Goal: Task Accomplishment & Management: Manage account settings

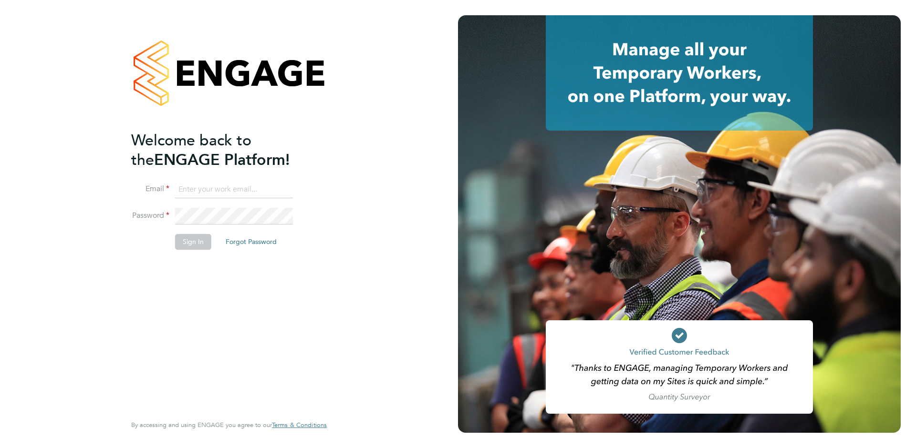
type input "support@engagelabs.io"
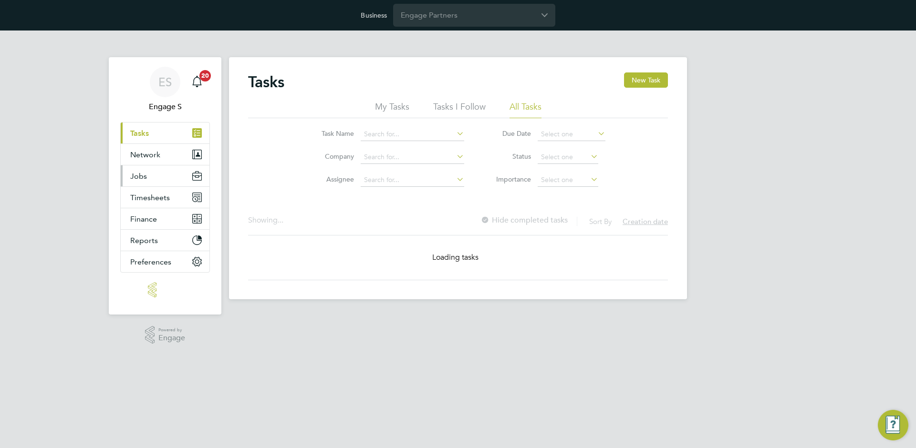
click at [154, 180] on button "Jobs" at bounding box center [165, 175] width 89 height 21
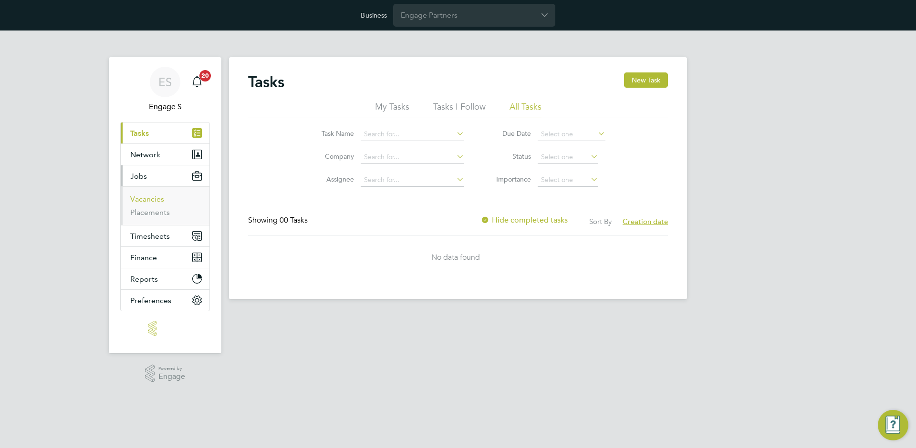
click at [153, 203] on link "Vacancies" at bounding box center [147, 199] width 34 height 9
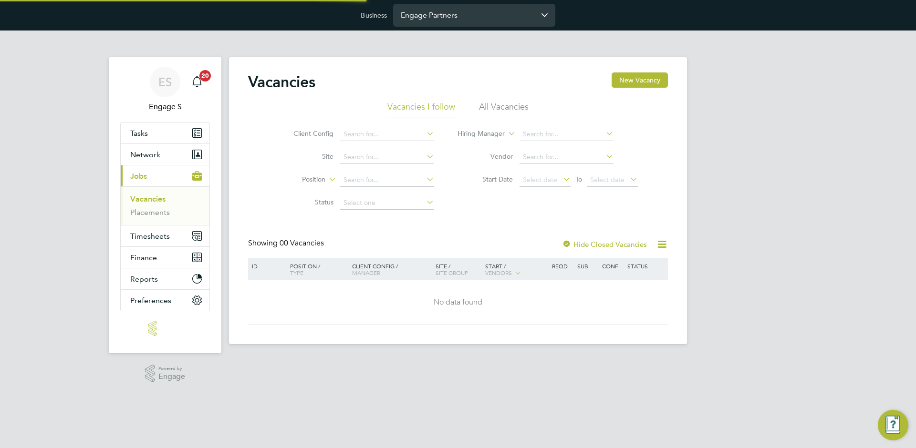
click at [425, 20] on input "Engage Partners" at bounding box center [474, 15] width 162 height 22
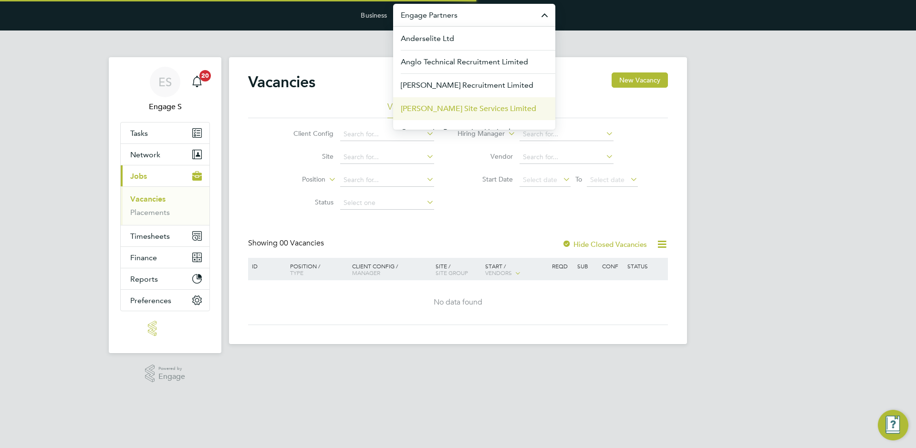
click at [432, 107] on span "[PERSON_NAME] Site Services Limited" at bounding box center [468, 108] width 135 height 11
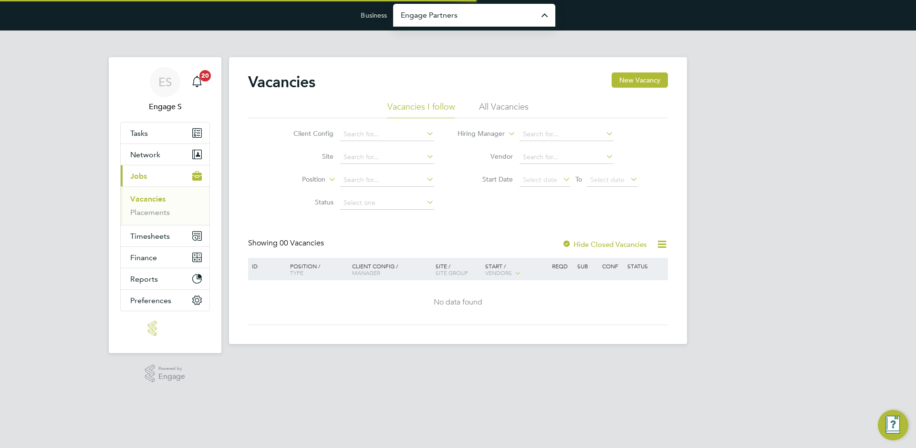
type input "[PERSON_NAME] Site Services Limited"
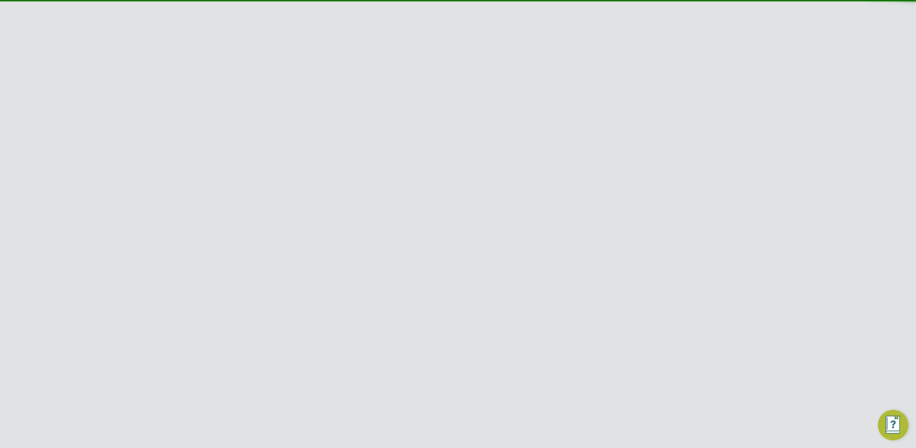
click at [867, 110] on div "ES Engage S Notifications 20 Applications: Dashboard Tasks Network Team Members…" at bounding box center [458, 355] width 916 height 648
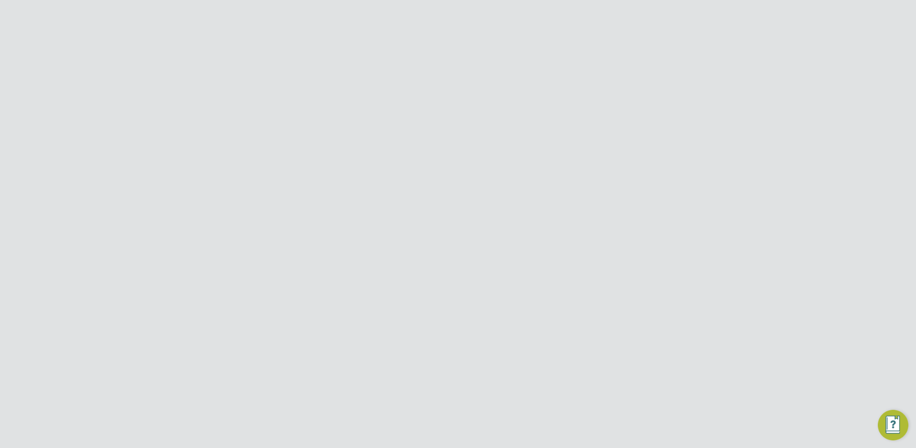
scroll to position [165, 0]
click at [580, 83] on div "Hide Closed Vacancies" at bounding box center [602, 79] width 94 height 12
click at [616, 78] on label "Hide Closed Vacancies" at bounding box center [604, 78] width 85 height 9
click at [451, 13] on input "Carmichael Site Services Limited" at bounding box center [474, 15] width 162 height 22
click at [454, 60] on span "Amazing Recruitment Limited" at bounding box center [452, 61] width 103 height 11
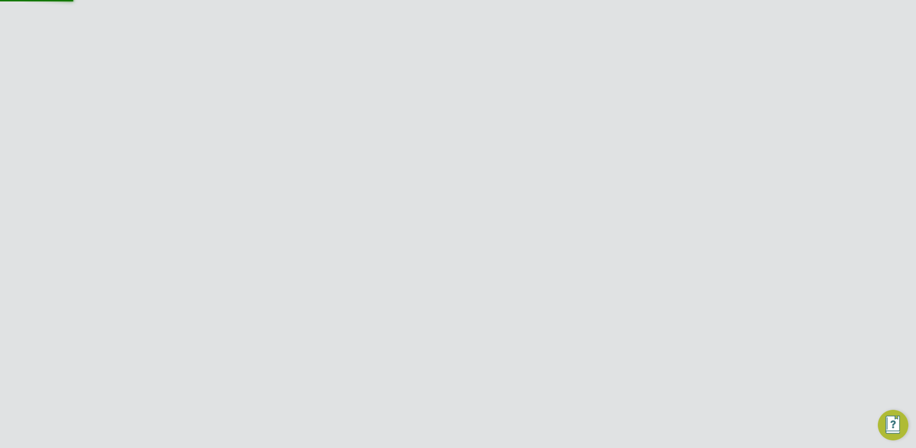
type input "Amazing Recruitment Limited"
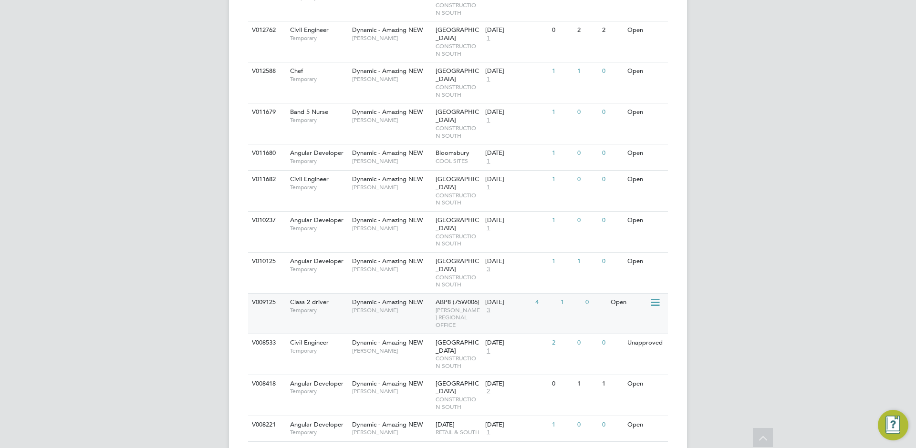
scroll to position [713, 0]
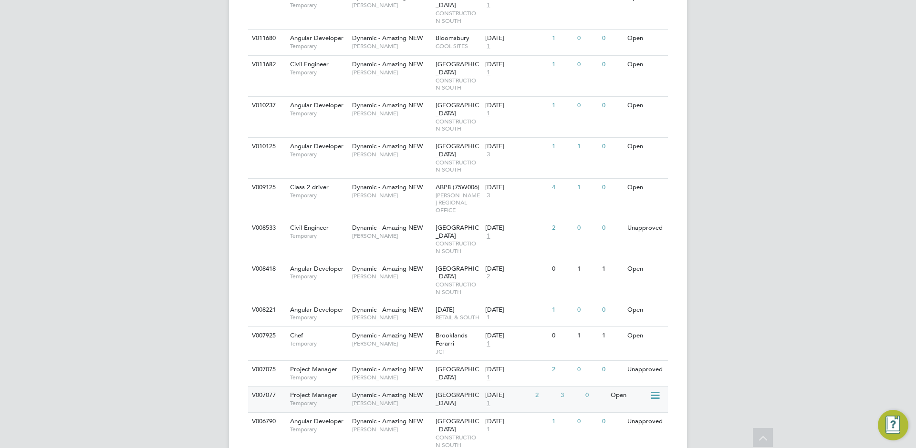
click at [568, 387] on div "3" at bounding box center [570, 396] width 25 height 18
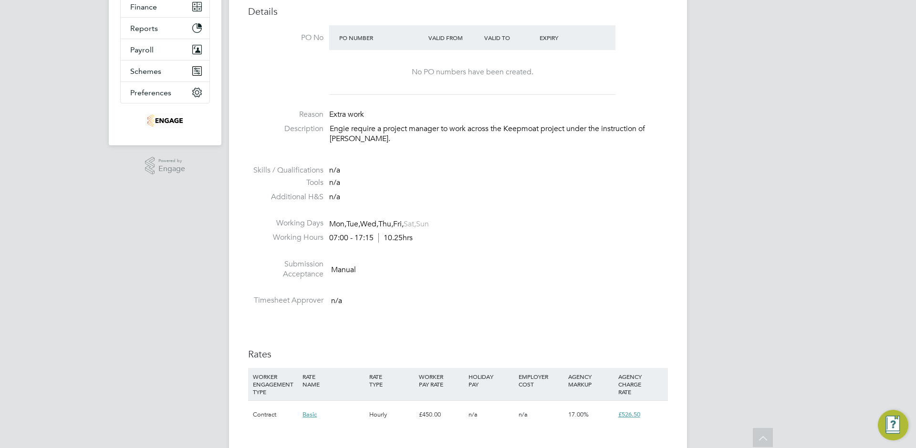
scroll to position [16, 83]
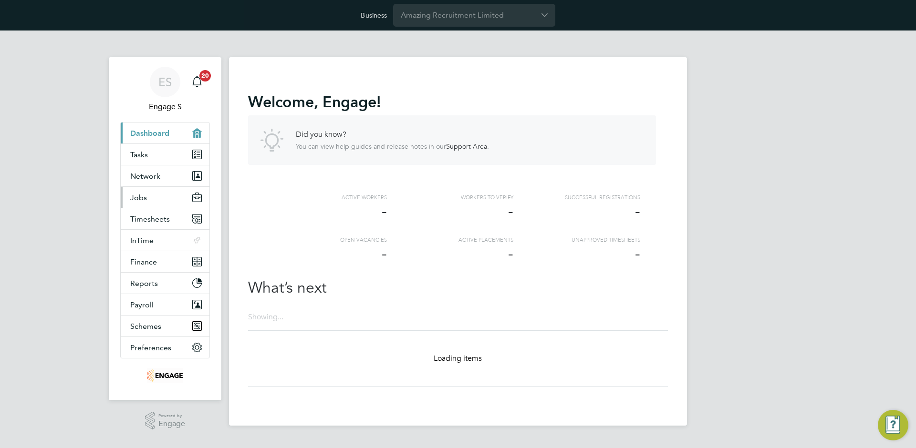
click at [144, 196] on span "Jobs" at bounding box center [138, 197] width 17 height 9
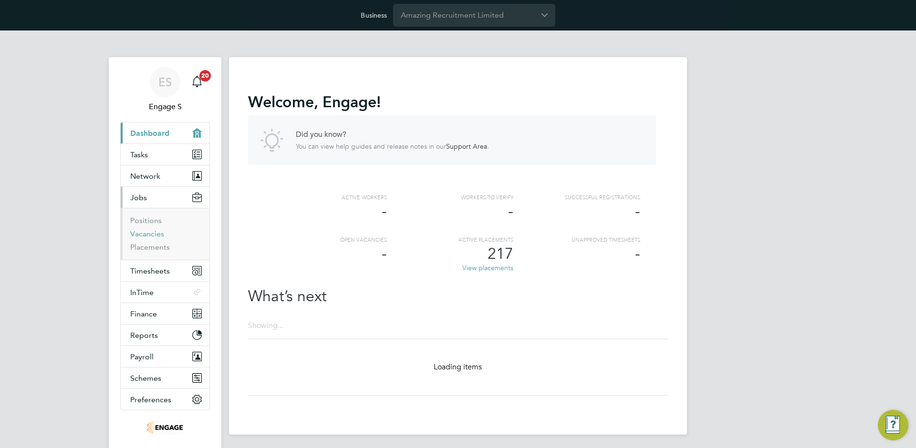
click at [139, 235] on link "Vacancies" at bounding box center [147, 233] width 34 height 9
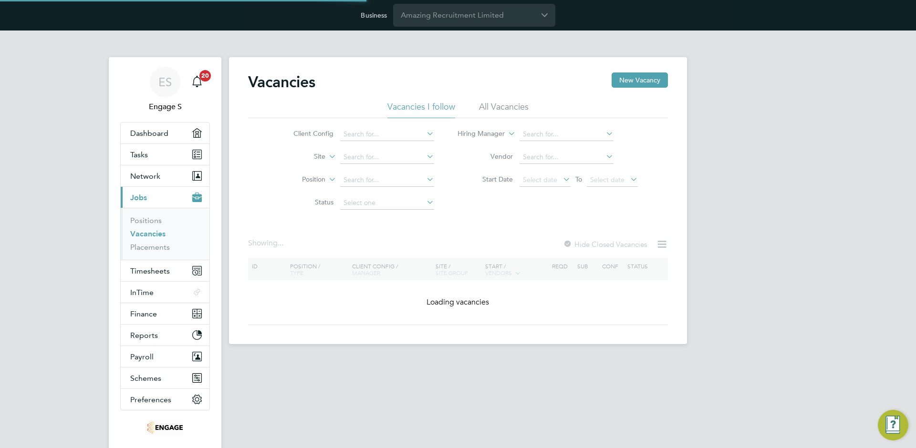
click at [584, 248] on label "Hide Closed Vacancies" at bounding box center [605, 244] width 84 height 9
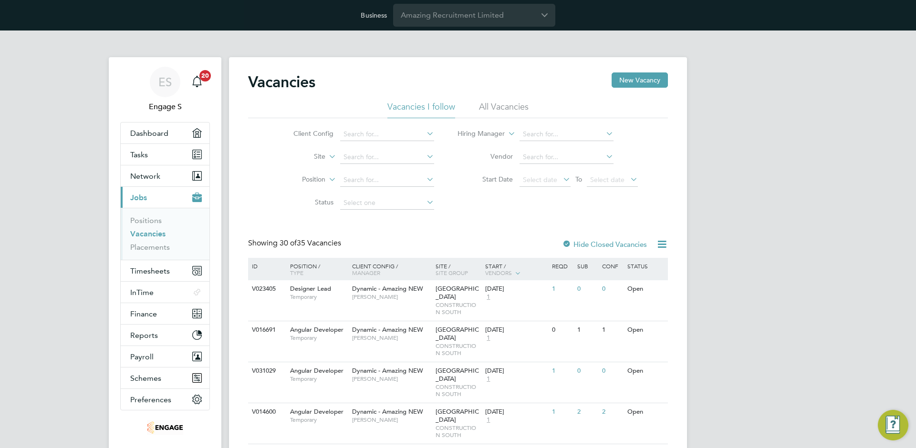
click at [582, 247] on label "Hide Closed Vacancies" at bounding box center [604, 244] width 85 height 9
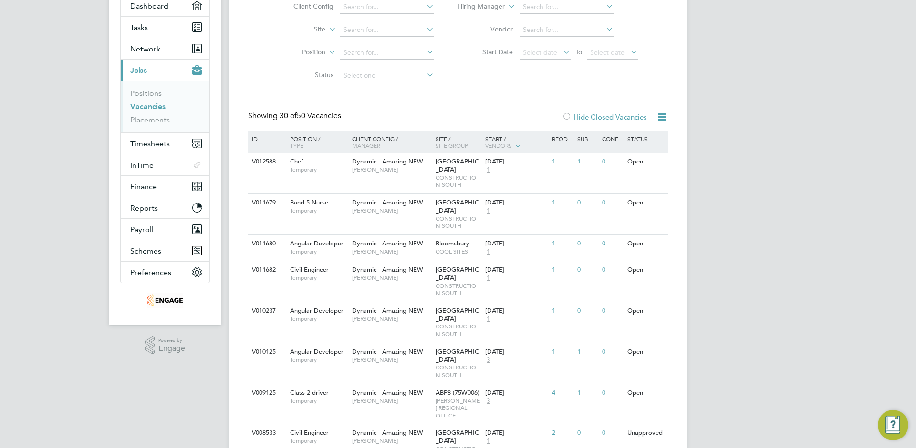
scroll to position [411, 0]
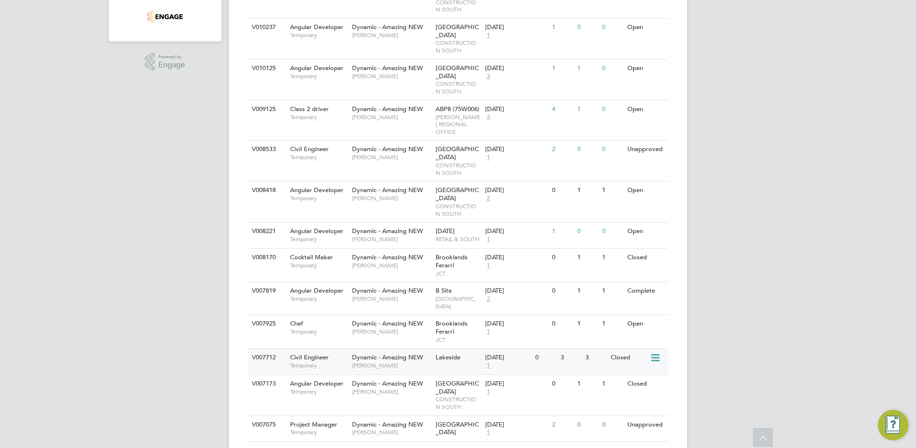
click at [563, 349] on div "3" at bounding box center [570, 358] width 25 height 18
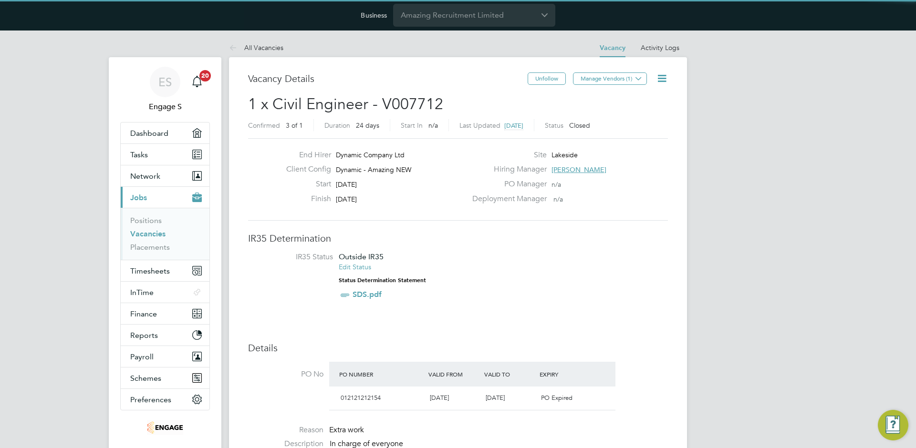
scroll to position [16, 83]
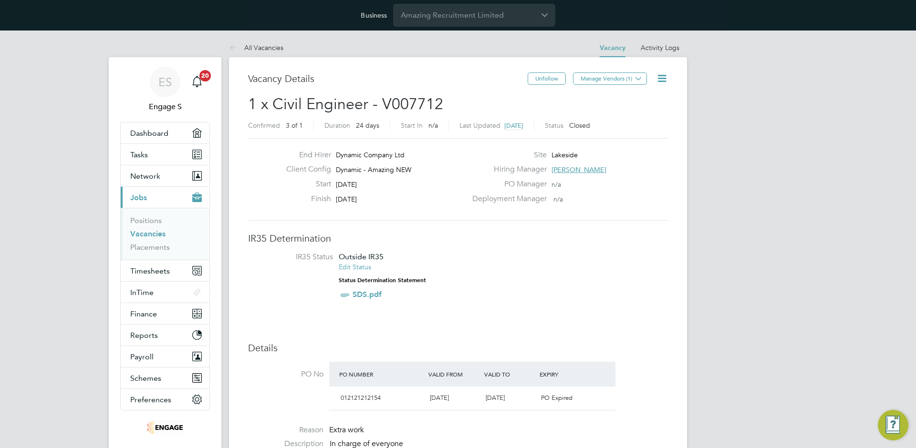
click at [664, 82] on icon at bounding box center [662, 78] width 12 height 12
click at [632, 118] on li "Update Status" at bounding box center [638, 114] width 55 height 13
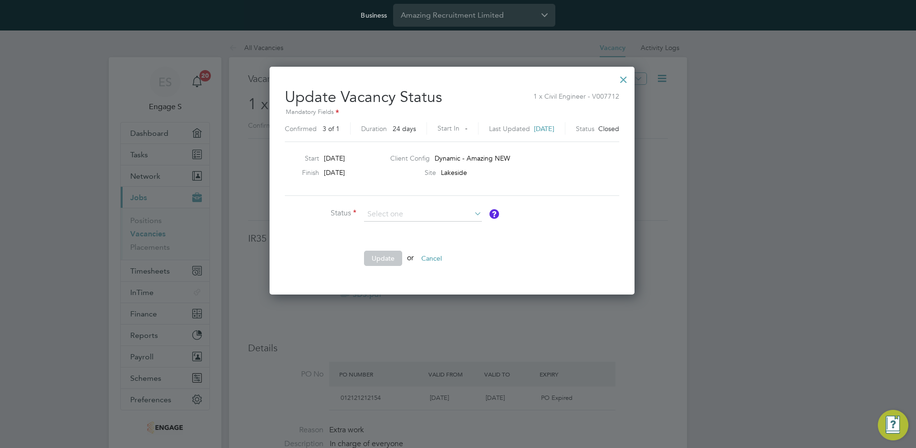
click at [632, 80] on div at bounding box center [623, 77] width 17 height 17
